Goal: Navigation & Orientation: Find specific page/section

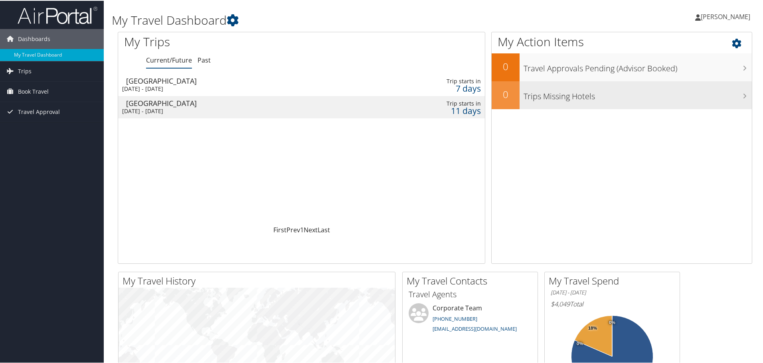
click at [564, 91] on h3 "Trips Missing Hotels" at bounding box center [637, 93] width 228 height 15
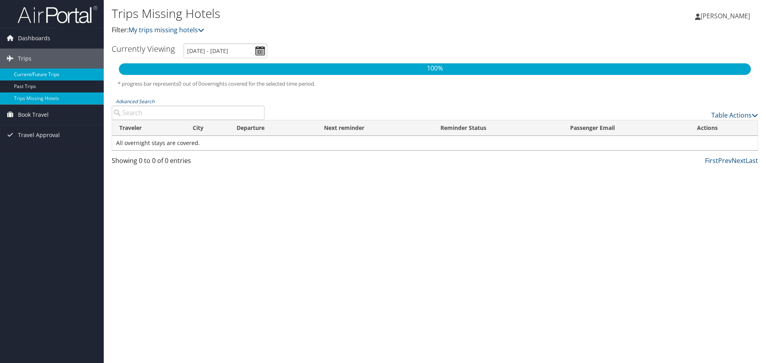
click at [45, 77] on link "Current/Future Trips" at bounding box center [52, 75] width 104 height 12
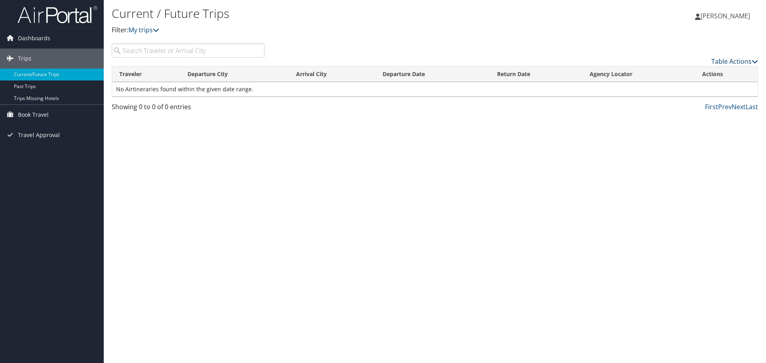
click at [754, 62] on icon at bounding box center [755, 61] width 6 height 6
click at [754, 62] on div at bounding box center [383, 181] width 766 height 363
click at [154, 29] on link "My trips" at bounding box center [143, 30] width 31 height 9
click at [159, 28] on icon at bounding box center [156, 30] width 6 height 6
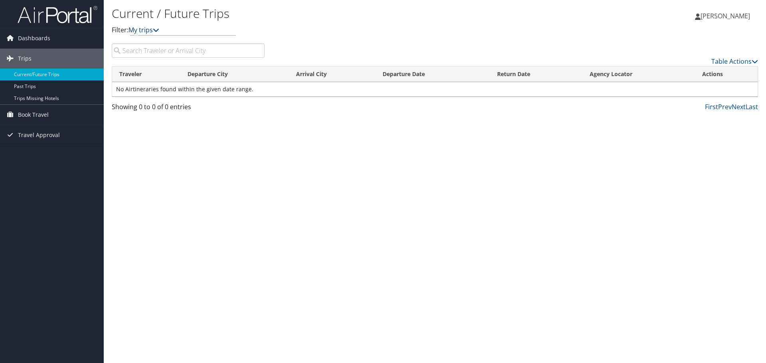
click at [159, 28] on icon at bounding box center [156, 30] width 6 height 6
click at [40, 58] on link "Trips" at bounding box center [52, 59] width 104 height 20
click at [41, 81] on span "Book Travel" at bounding box center [33, 79] width 31 height 20
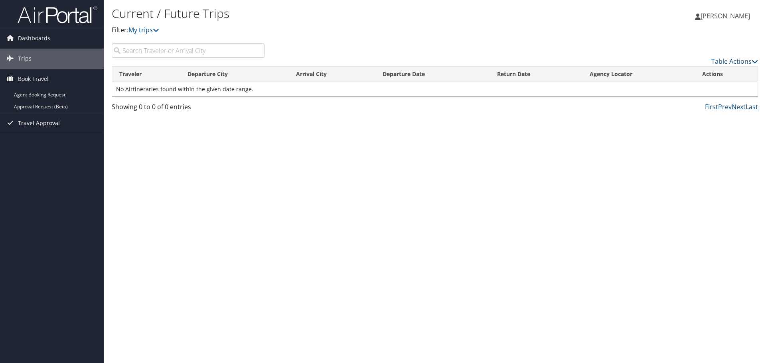
click at [42, 123] on span "Travel Approval" at bounding box center [39, 123] width 42 height 20
click at [58, 152] on link "Approved Trips" at bounding box center [52, 151] width 104 height 12
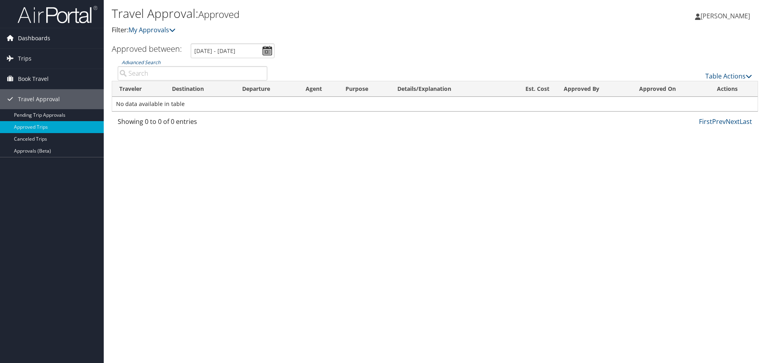
click at [43, 41] on span "Dashboards" at bounding box center [34, 38] width 32 height 20
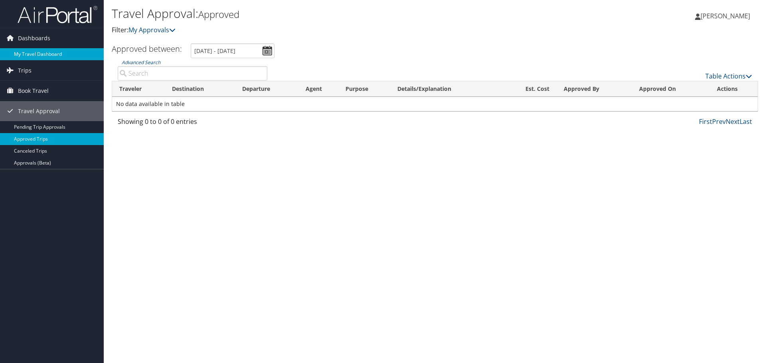
click at [38, 51] on link "My Travel Dashboard" at bounding box center [52, 54] width 104 height 12
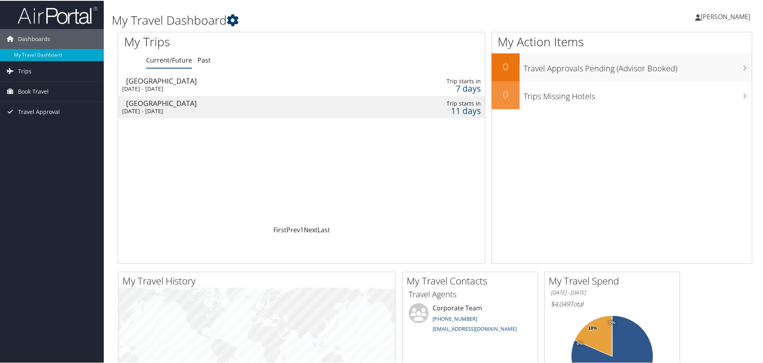
click at [234, 20] on icon at bounding box center [233, 20] width 12 height 12
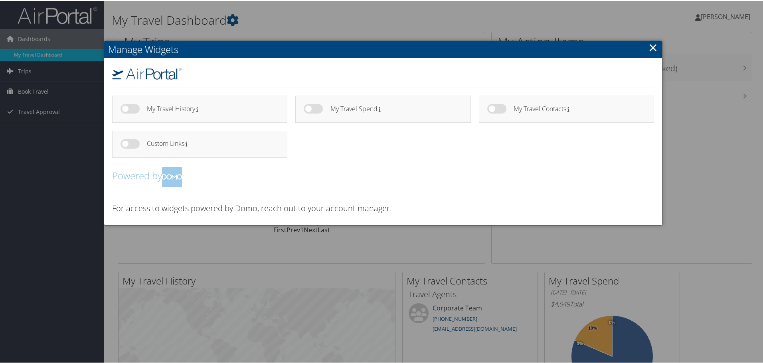
click at [129, 108] on label at bounding box center [129, 108] width 19 height 10
click at [129, 108] on input "checkbox" at bounding box center [126, 109] width 5 height 5
checkbox input "true"
click at [312, 110] on label at bounding box center [313, 108] width 19 height 10
click at [312, 110] on input "checkbox" at bounding box center [310, 109] width 5 height 5
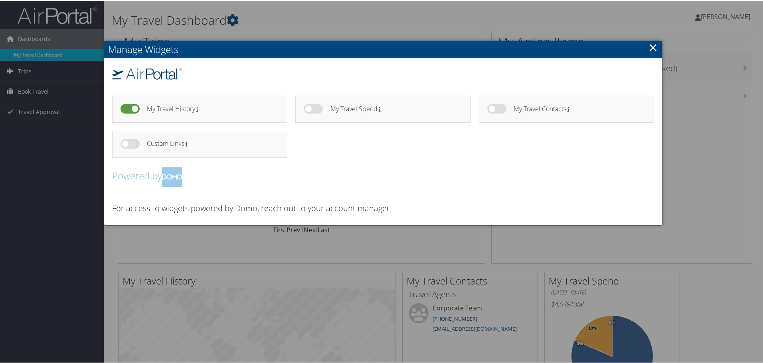
checkbox input "true"
click at [492, 106] on label at bounding box center [496, 108] width 19 height 10
click at [492, 107] on input "checkbox" at bounding box center [493, 109] width 5 height 5
checkbox input "true"
click at [128, 140] on label at bounding box center [129, 143] width 19 height 10
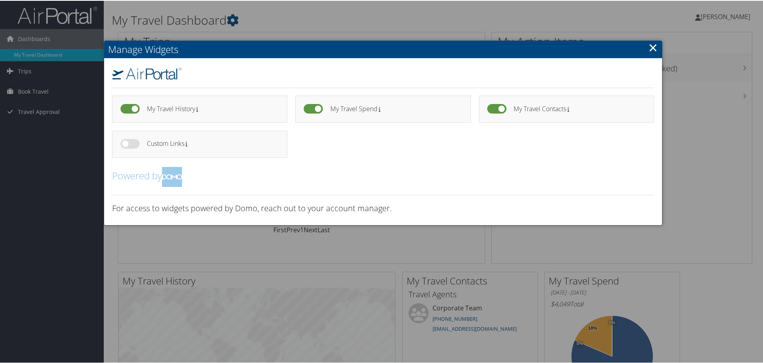
click at [128, 142] on input "checkbox" at bounding box center [126, 144] width 5 height 5
click at [128, 143] on label at bounding box center [129, 143] width 19 height 10
click at [128, 143] on input "checkbox" at bounding box center [126, 144] width 5 height 5
click at [129, 143] on label at bounding box center [129, 143] width 19 height 10
click at [124, 142] on label at bounding box center [129, 143] width 19 height 10
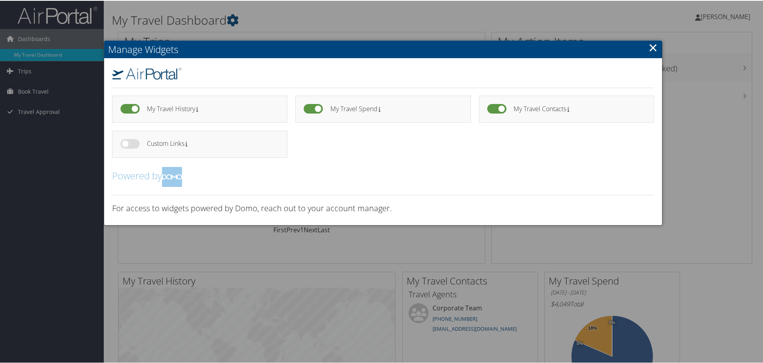
click at [124, 142] on input "checkbox" at bounding box center [126, 144] width 5 height 5
checkbox input "true"
click at [335, 30] on div at bounding box center [383, 181] width 766 height 363
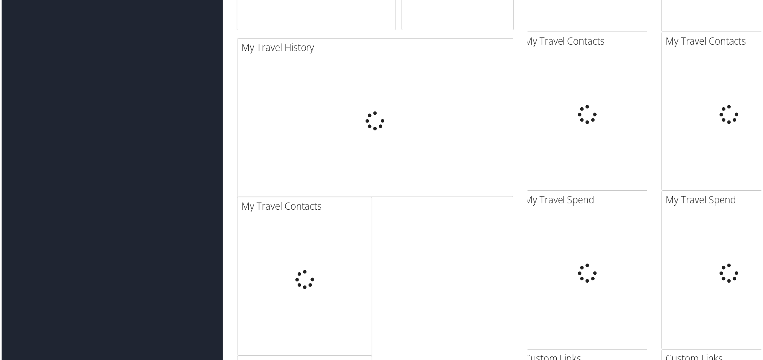
scroll to position [926, 0]
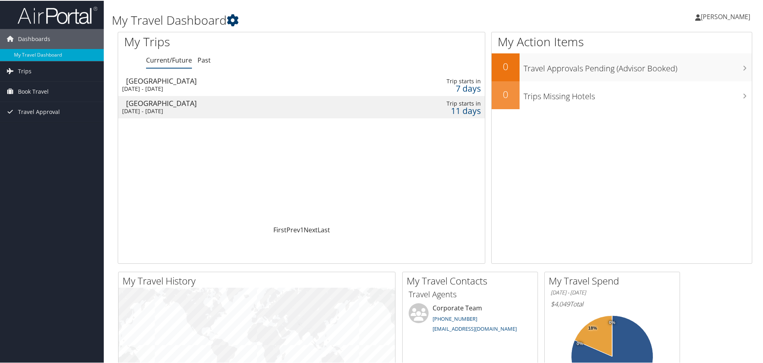
click at [230, 21] on icon at bounding box center [233, 20] width 12 height 12
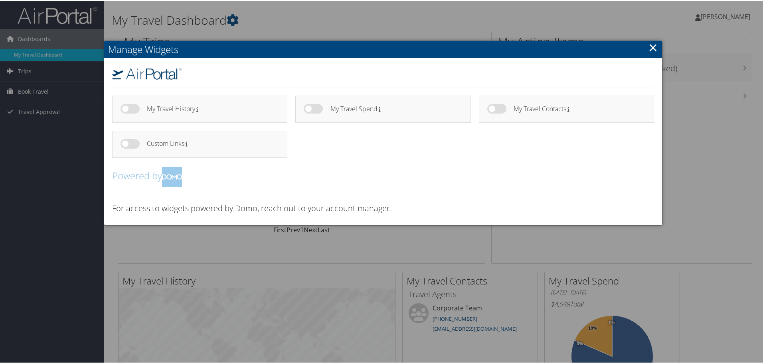
click at [653, 47] on link "×" at bounding box center [652, 47] width 9 height 16
